Goal: Understand process/instructions

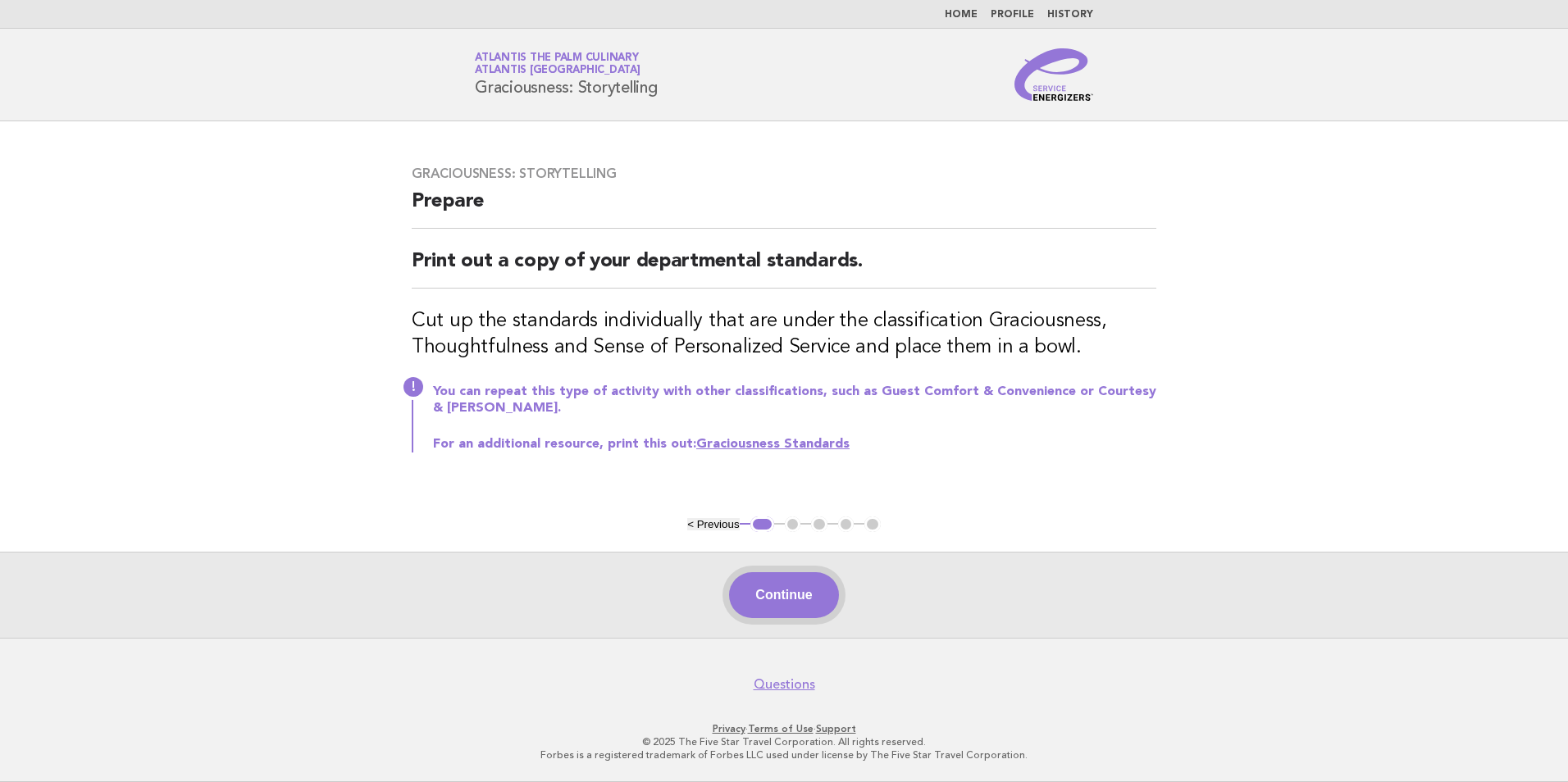
click at [804, 604] on button "Continue" at bounding box center [783, 595] width 109 height 46
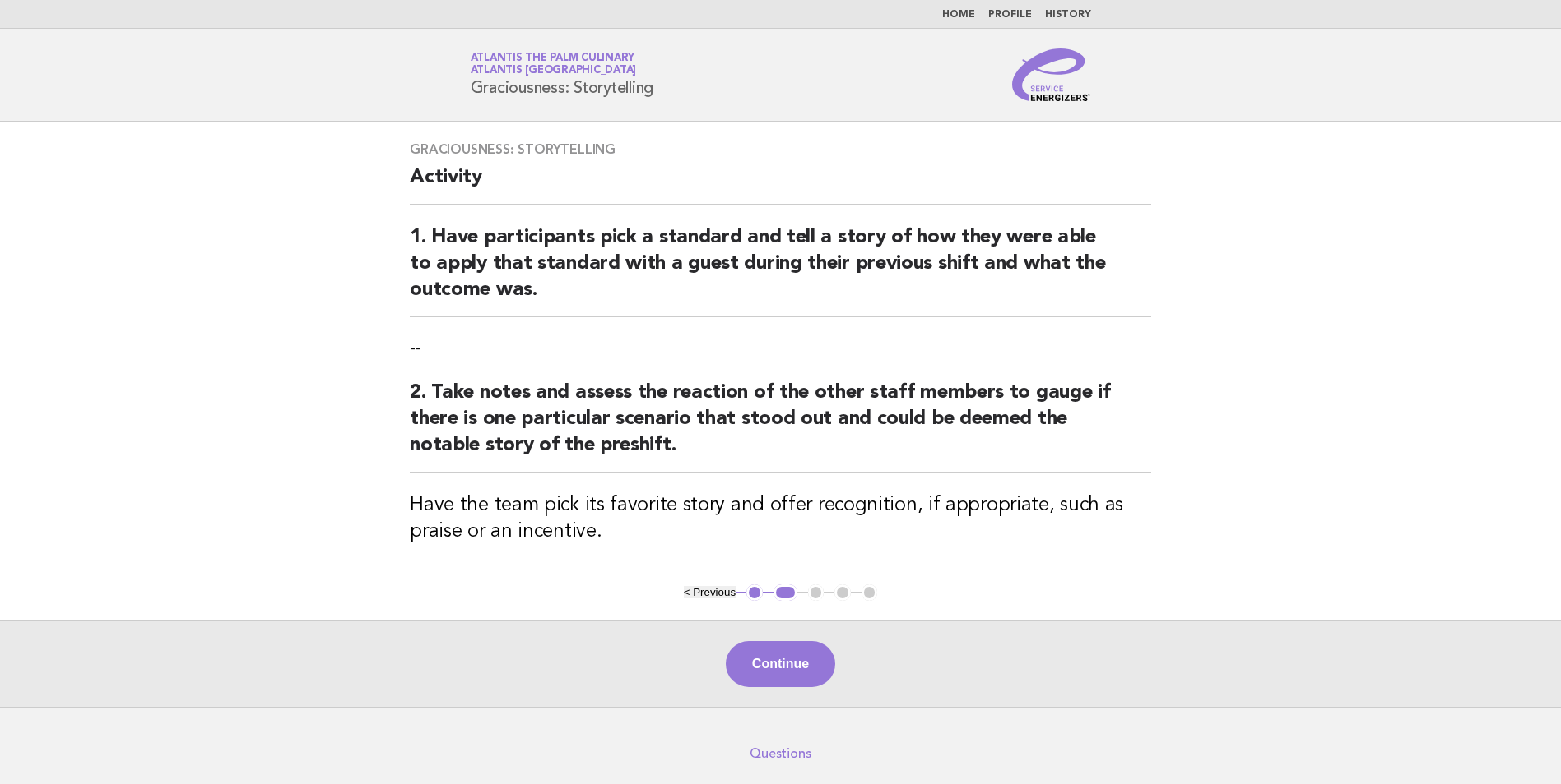
click at [804, 689] on div "Continue" at bounding box center [780, 664] width 1561 height 87
click at [817, 677] on button "Continue" at bounding box center [780, 664] width 110 height 46
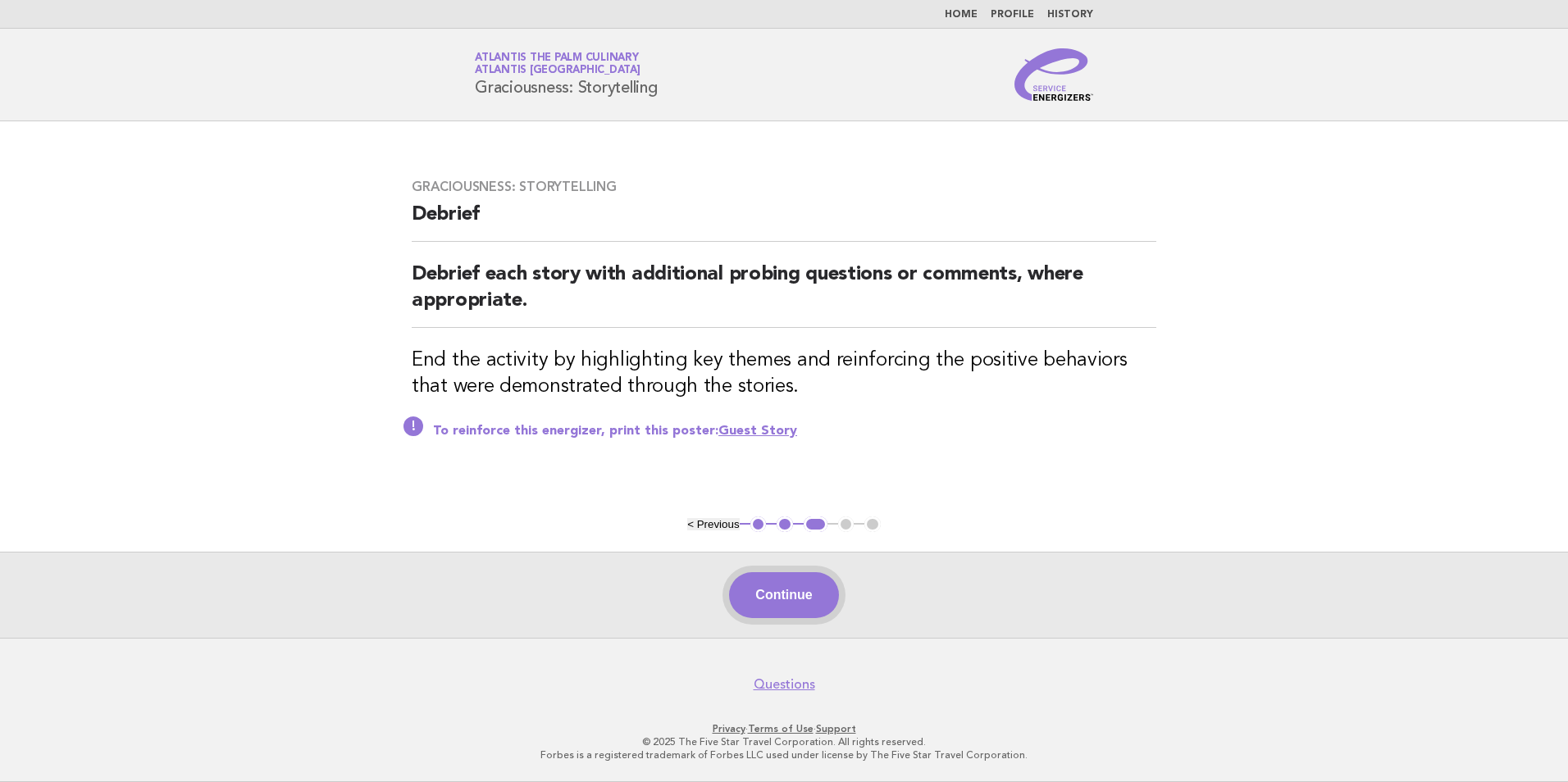
click at [785, 605] on button "Continue" at bounding box center [783, 595] width 109 height 46
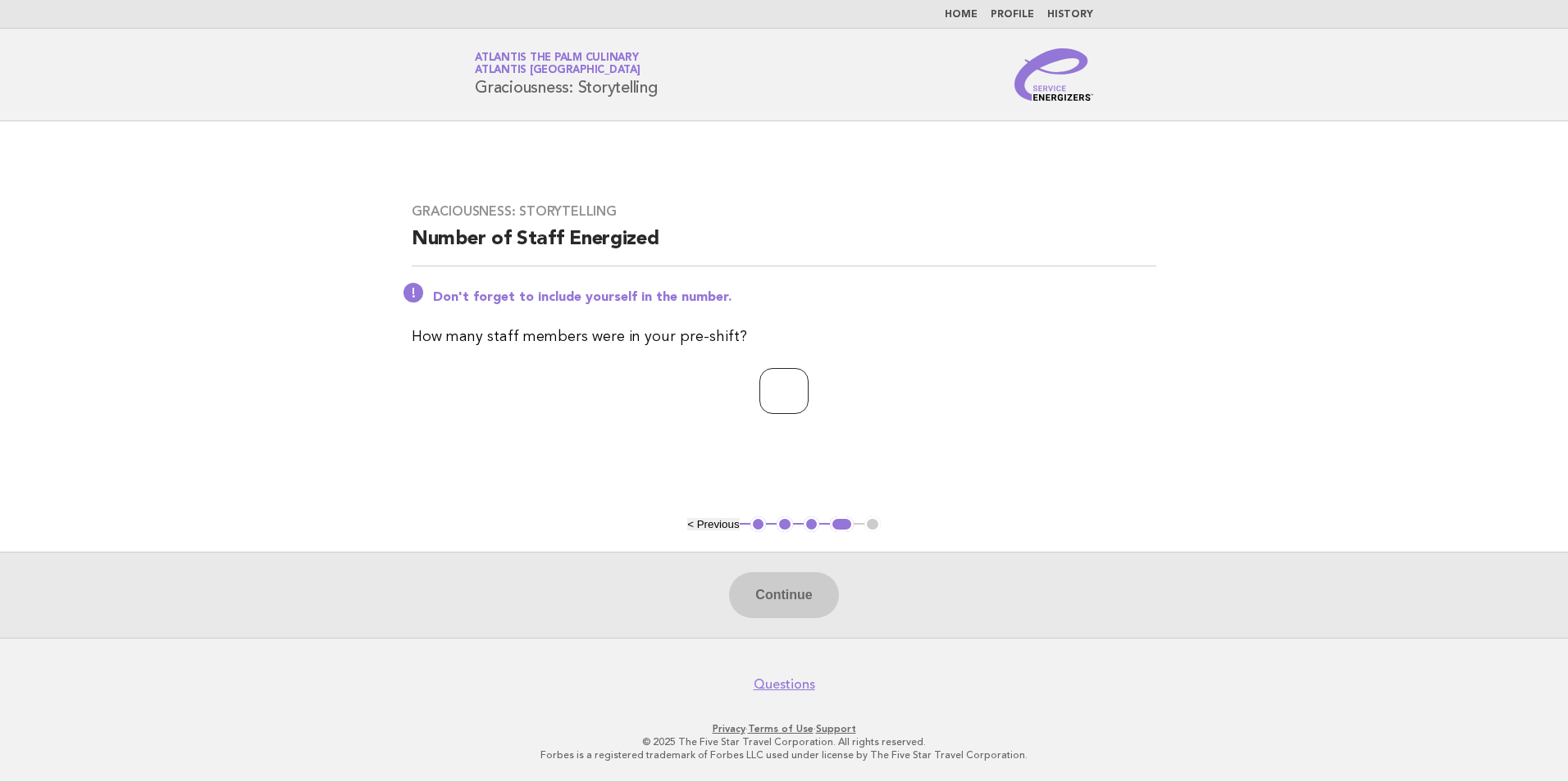
click at [798, 405] on input "number" at bounding box center [784, 391] width 49 height 46
type input "**"
click at [767, 599] on button "Continue" at bounding box center [783, 595] width 109 height 46
